Goal: Navigation & Orientation: Understand site structure

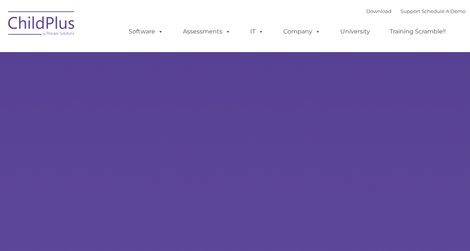
type input ""
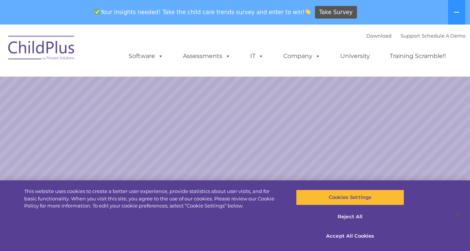
select select "MEDIUM"
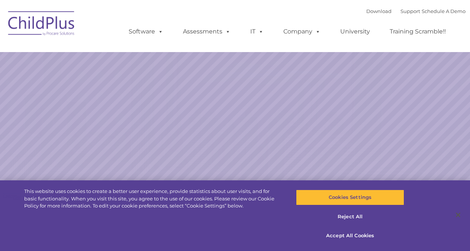
select select "MEDIUM"
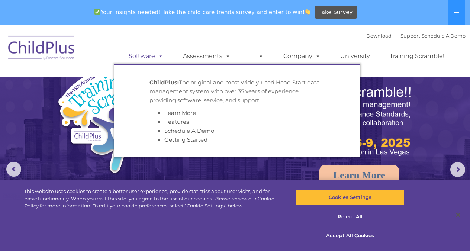
click at [165, 56] on link "Software" at bounding box center [145, 56] width 49 height 15
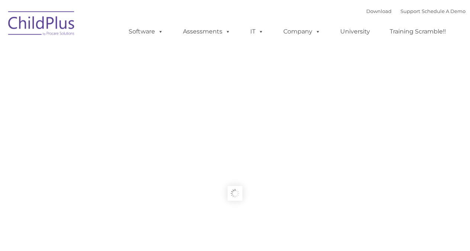
type input ""
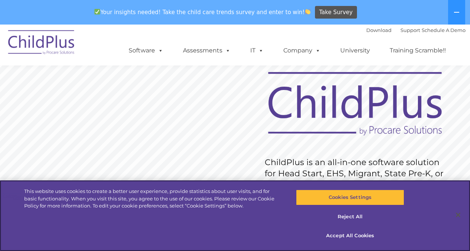
scroll to position [39, 0]
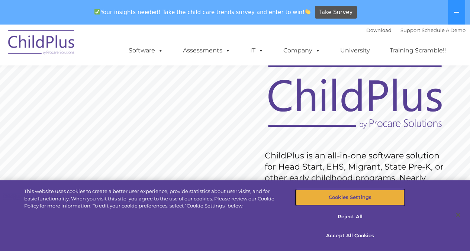
click at [340, 199] on button "Cookies Settings" at bounding box center [350, 198] width 108 height 16
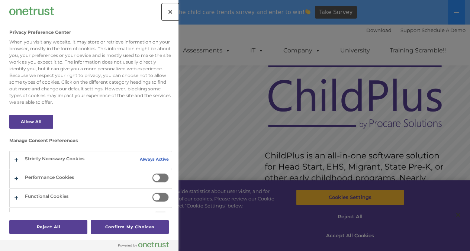
click at [173, 17] on button "Close" at bounding box center [170, 12] width 16 height 16
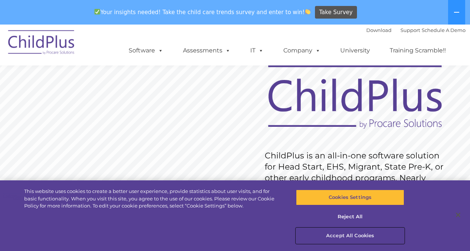
click at [341, 232] on button "Accept All Cookies" at bounding box center [350, 236] width 108 height 16
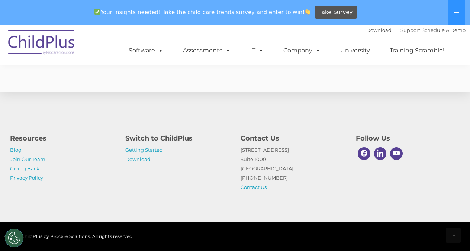
scroll to position [1866, 0]
click at [64, 41] on img at bounding box center [41, 43] width 74 height 37
